Goal: Task Accomplishment & Management: Use online tool/utility

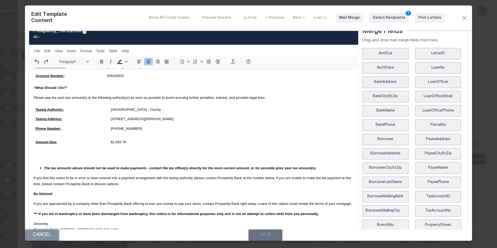
scroll to position [93, 0]
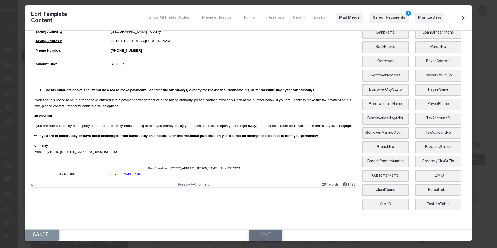
click at [462, 17] on button "Close" at bounding box center [464, 18] width 6 height 7
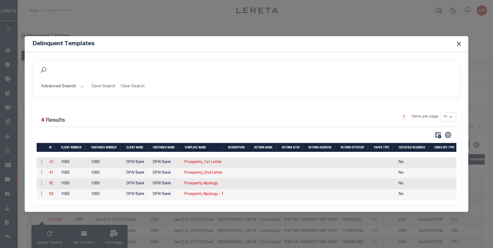
click at [49, 160] on link "40" at bounding box center [51, 162] width 4 height 4
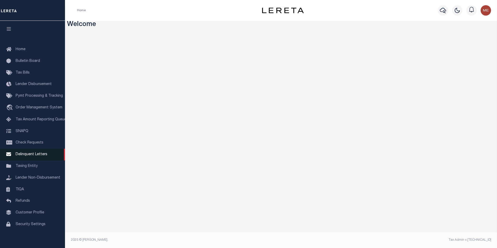
click at [35, 159] on link "Delinquent Letters" at bounding box center [32, 155] width 65 height 12
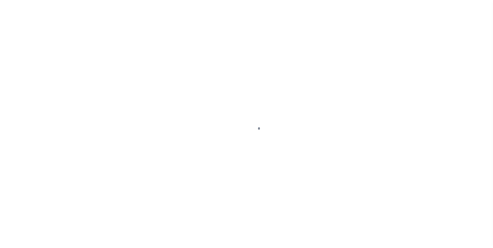
scroll to position [5, 0]
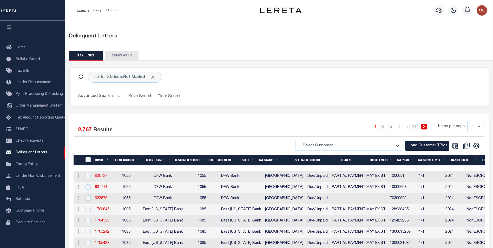
click at [105, 177] on link "930727" at bounding box center [101, 176] width 12 height 4
checkbox input "true"
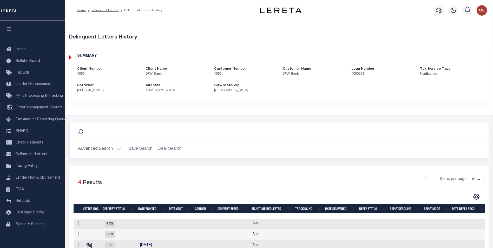
scroll to position [46, 0]
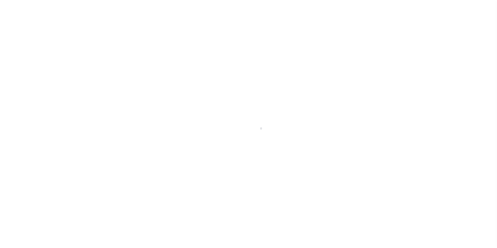
scroll to position [5, 0]
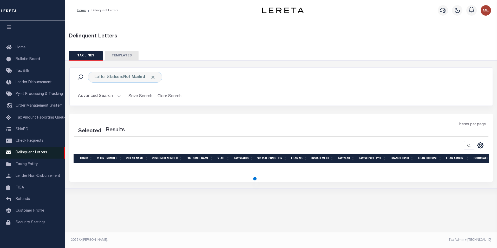
click at [44, 148] on link "Delinquent Letters" at bounding box center [32, 153] width 65 height 12
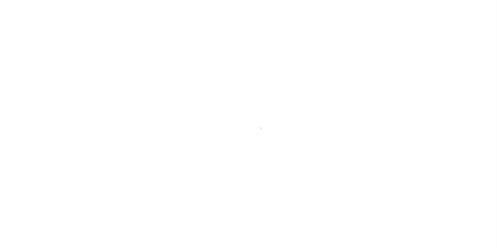
scroll to position [5, 0]
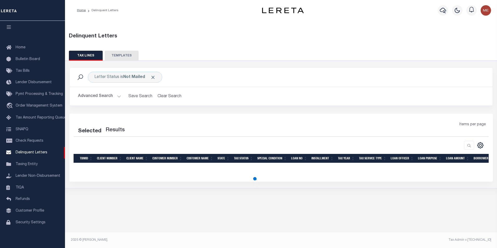
click at [284, 113] on div "Letter Status is Not Mailed Search Advanced Search Save Search Clear Search Equ…" at bounding box center [281, 90] width 431 height 46
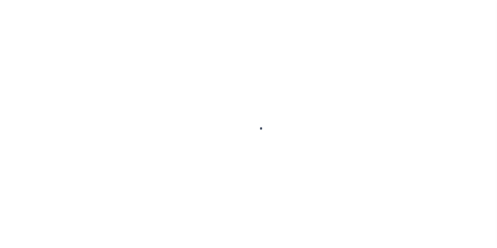
scroll to position [5, 0]
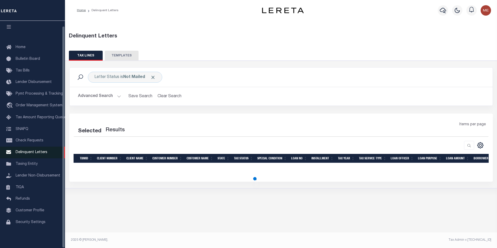
click at [31, 151] on span "Delinquent Letters" at bounding box center [32, 153] width 32 height 4
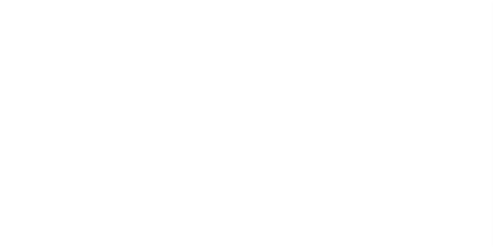
scroll to position [5, 0]
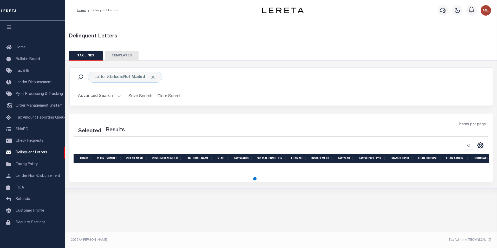
click at [108, 96] on button "Advanced Search" at bounding box center [99, 96] width 43 height 10
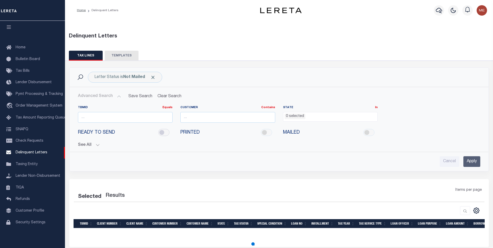
click at [163, 131] on input "checkbox" at bounding box center [163, 132] width 11 height 7
click at [474, 163] on input "Apply" at bounding box center [472, 161] width 17 height 11
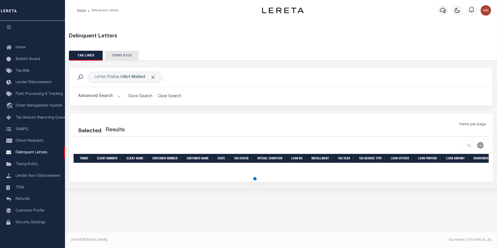
click at [103, 94] on button "Advanced Search" at bounding box center [99, 96] width 43 height 10
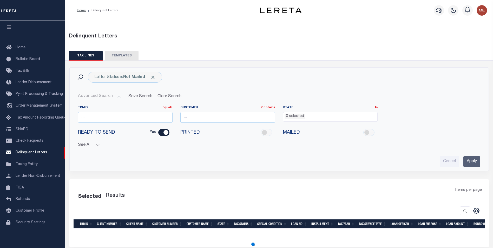
click at [164, 135] on input "Yes" at bounding box center [163, 132] width 11 height 7
checkbox input "false"
click at [471, 164] on input "Apply" at bounding box center [472, 161] width 17 height 11
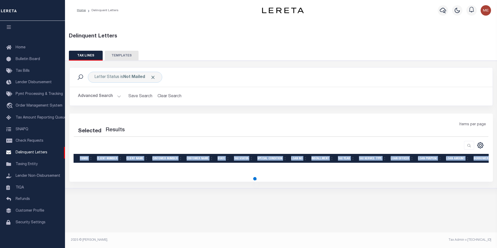
drag, startPoint x: 231, startPoint y: 175, endPoint x: 264, endPoint y: 179, distance: 33.5
click at [264, 179] on div "Selected Results Items per page" at bounding box center [281, 148] width 424 height 68
drag, startPoint x: 264, startPoint y: 179, endPoint x: 259, endPoint y: 176, distance: 5.7
click at [259, 176] on div "Selected Results Items per page" at bounding box center [281, 148] width 424 height 68
click at [254, 176] on div "Selected Results Items per page" at bounding box center [281, 148] width 424 height 68
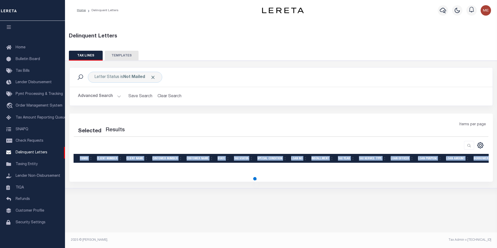
click at [283, 182] on div "Letter Status is Not Mailed Search Advanced Search Save Search Clear Search" at bounding box center [281, 125] width 437 height 128
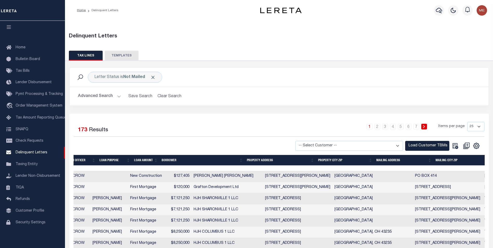
scroll to position [0, 320]
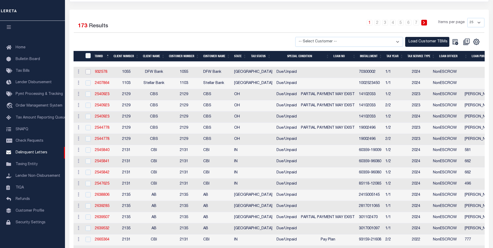
click at [90, 74] on input "checkbox" at bounding box center [88, 71] width 5 height 5
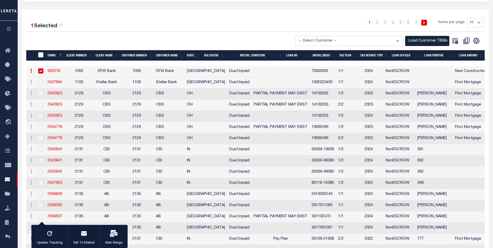
click at [41, 70] on input "checkbox" at bounding box center [40, 70] width 5 height 5
checkbox input "false"
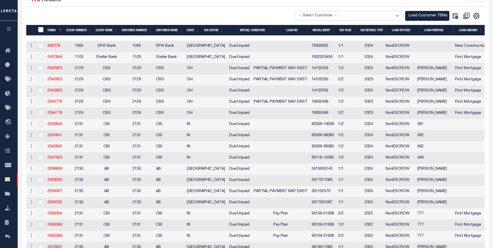
click at [42, 126] on input "checkbox" at bounding box center [40, 123] width 5 height 5
checkbox input "true"
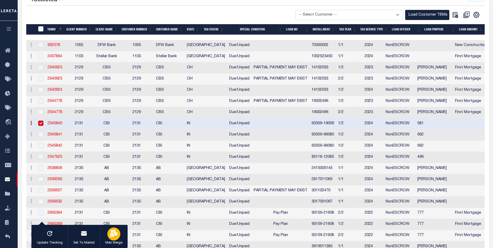
click at [108, 245] on p "Mail Merge" at bounding box center [113, 243] width 17 height 5
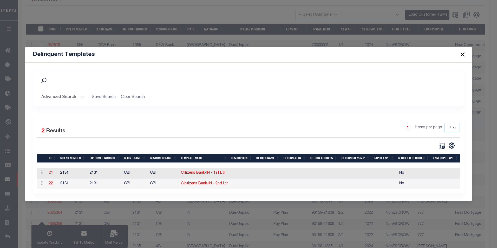
click at [51, 173] on link "21" at bounding box center [51, 173] width 4 height 4
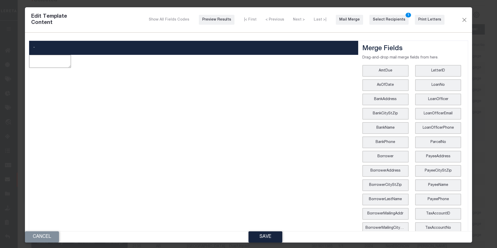
type textarea "<p style="text-align: center;"><img style="float: left;" src="data:image/png;ba…"
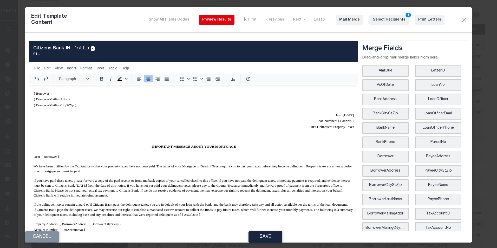
scroll to position [26, 0]
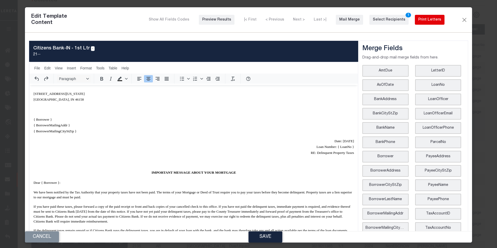
click at [424, 20] on div "Print Letters" at bounding box center [429, 19] width 23 height 5
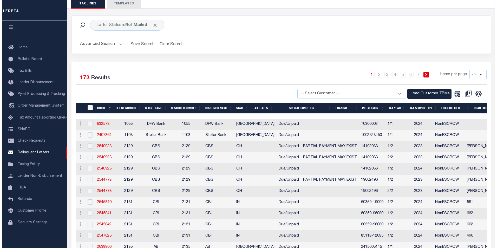
scroll to position [26, 0]
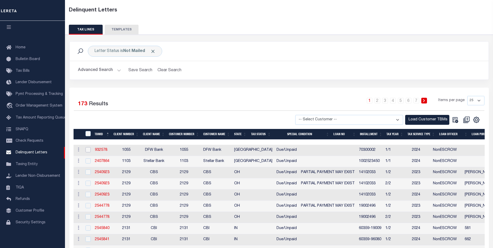
click at [90, 150] on input "checkbox" at bounding box center [88, 149] width 5 height 5
checkbox input "true"
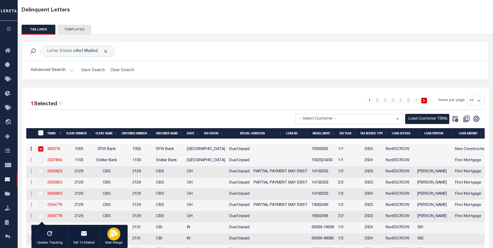
click at [116, 236] on div "button" at bounding box center [113, 234] width 13 height 13
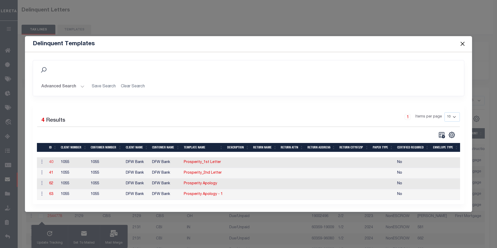
click at [50, 160] on link "40" at bounding box center [51, 162] width 4 height 4
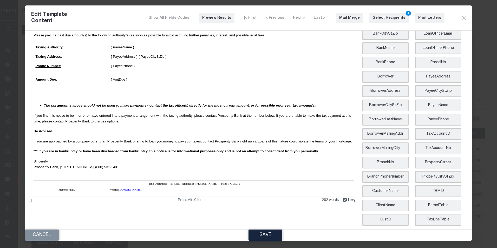
scroll to position [93, 0]
